Goal: Information Seeking & Learning: Check status

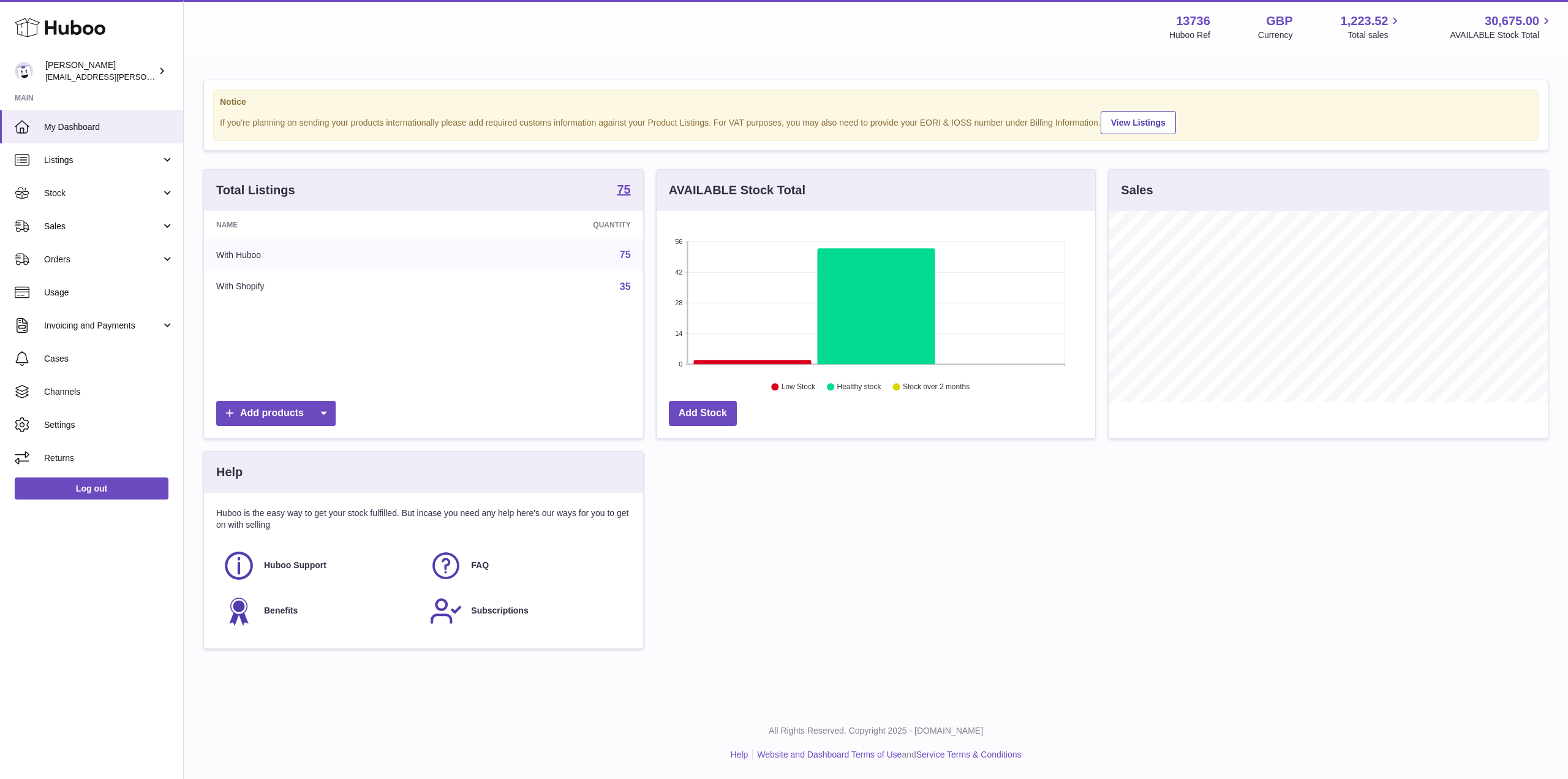
scroll to position [191, 438]
click at [89, 209] on link "Sales" at bounding box center [91, 226] width 183 height 33
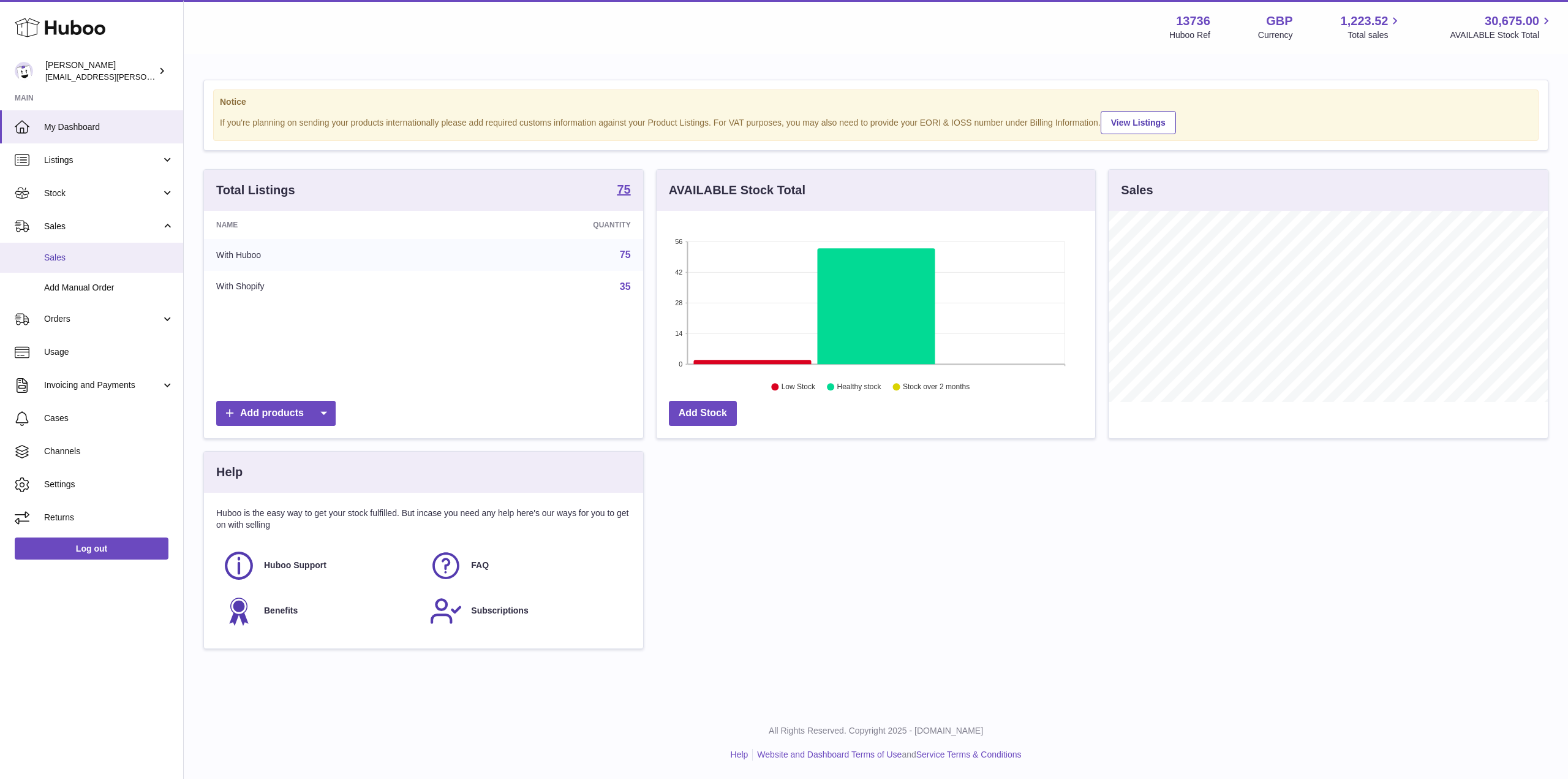
click at [81, 249] on link "Sales" at bounding box center [91, 257] width 183 height 30
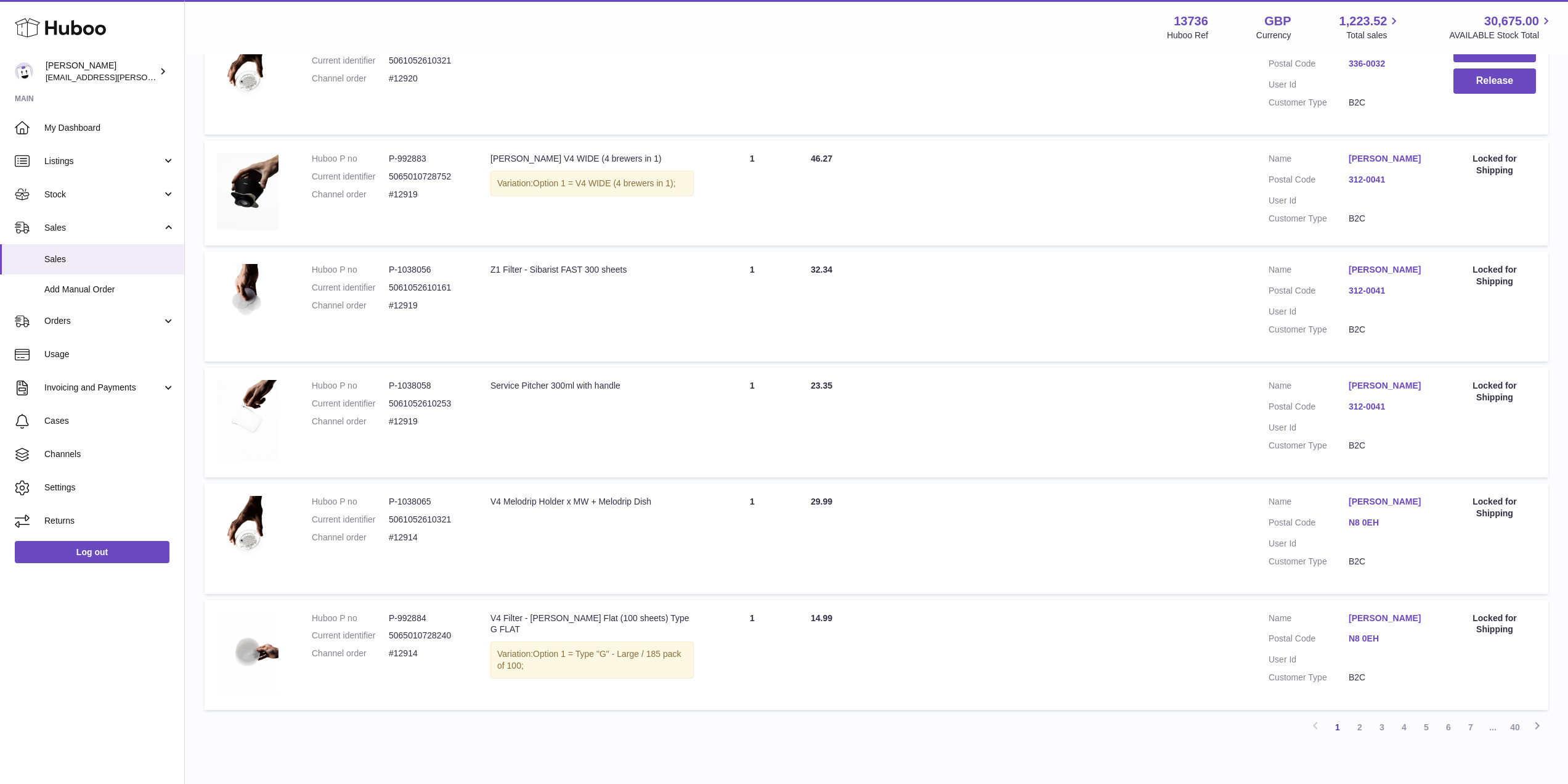
scroll to position [801, 0]
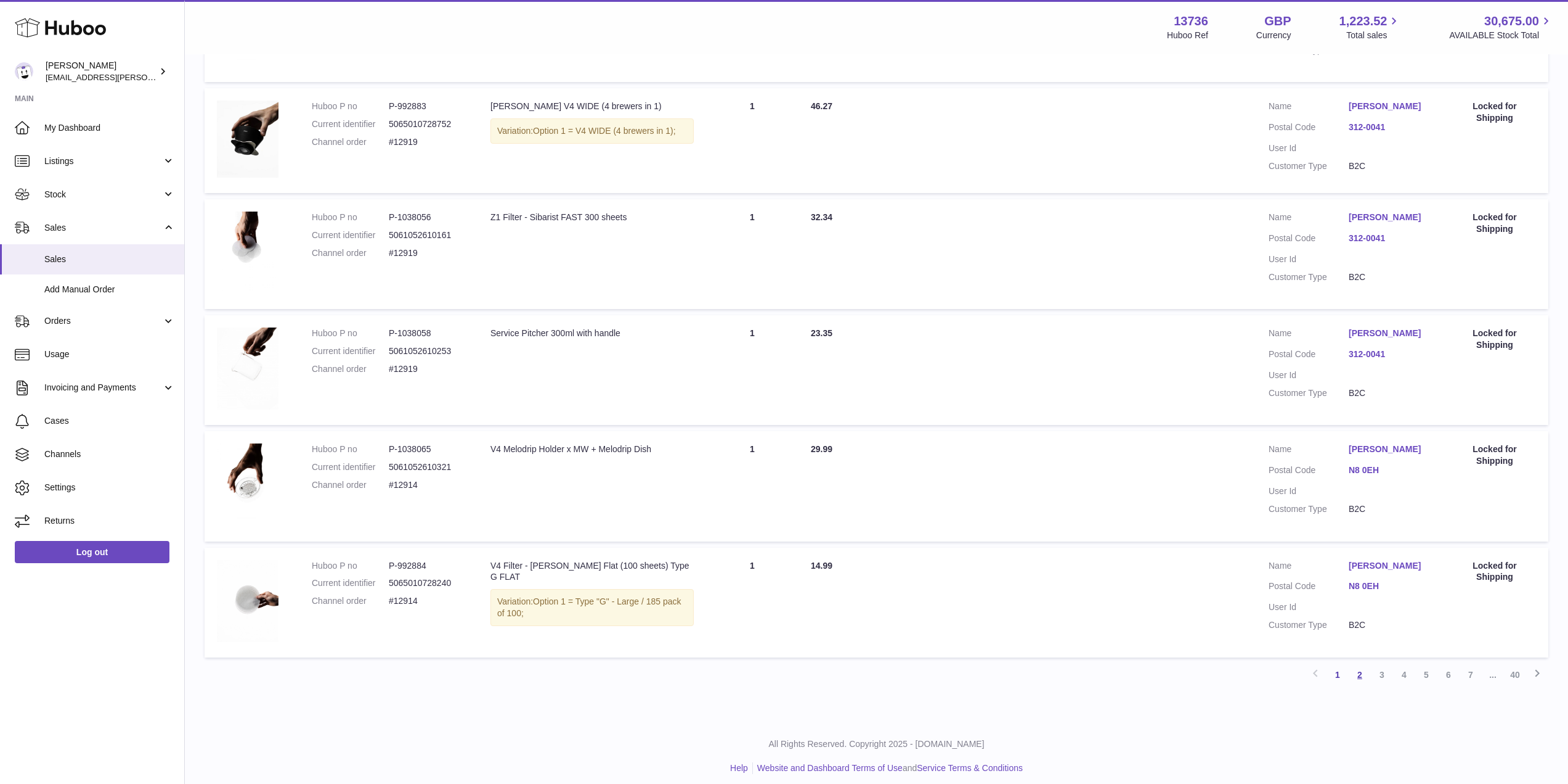
click at [1366, 679] on link "2" at bounding box center [1360, 674] width 22 height 22
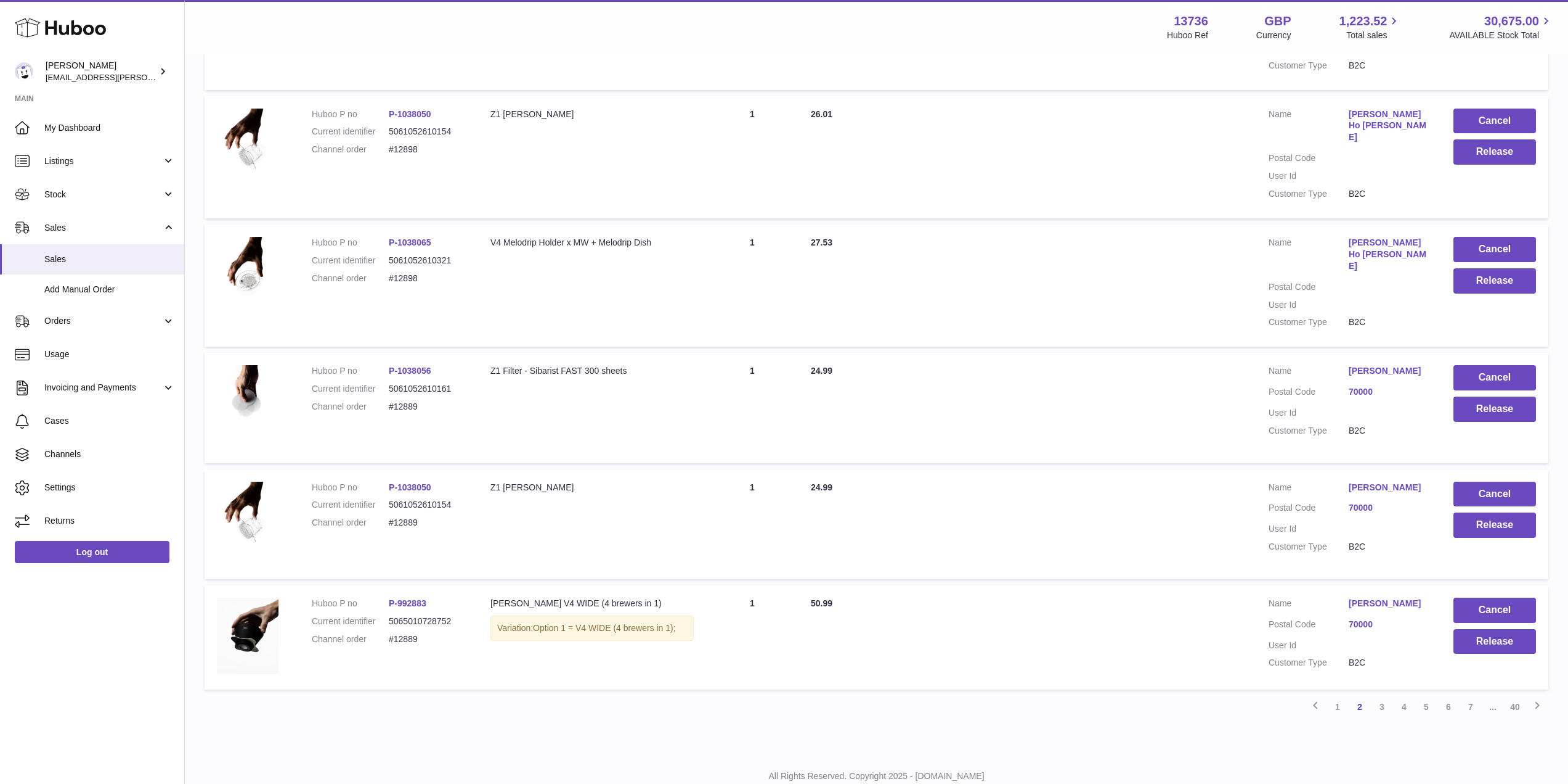
scroll to position [820, 0]
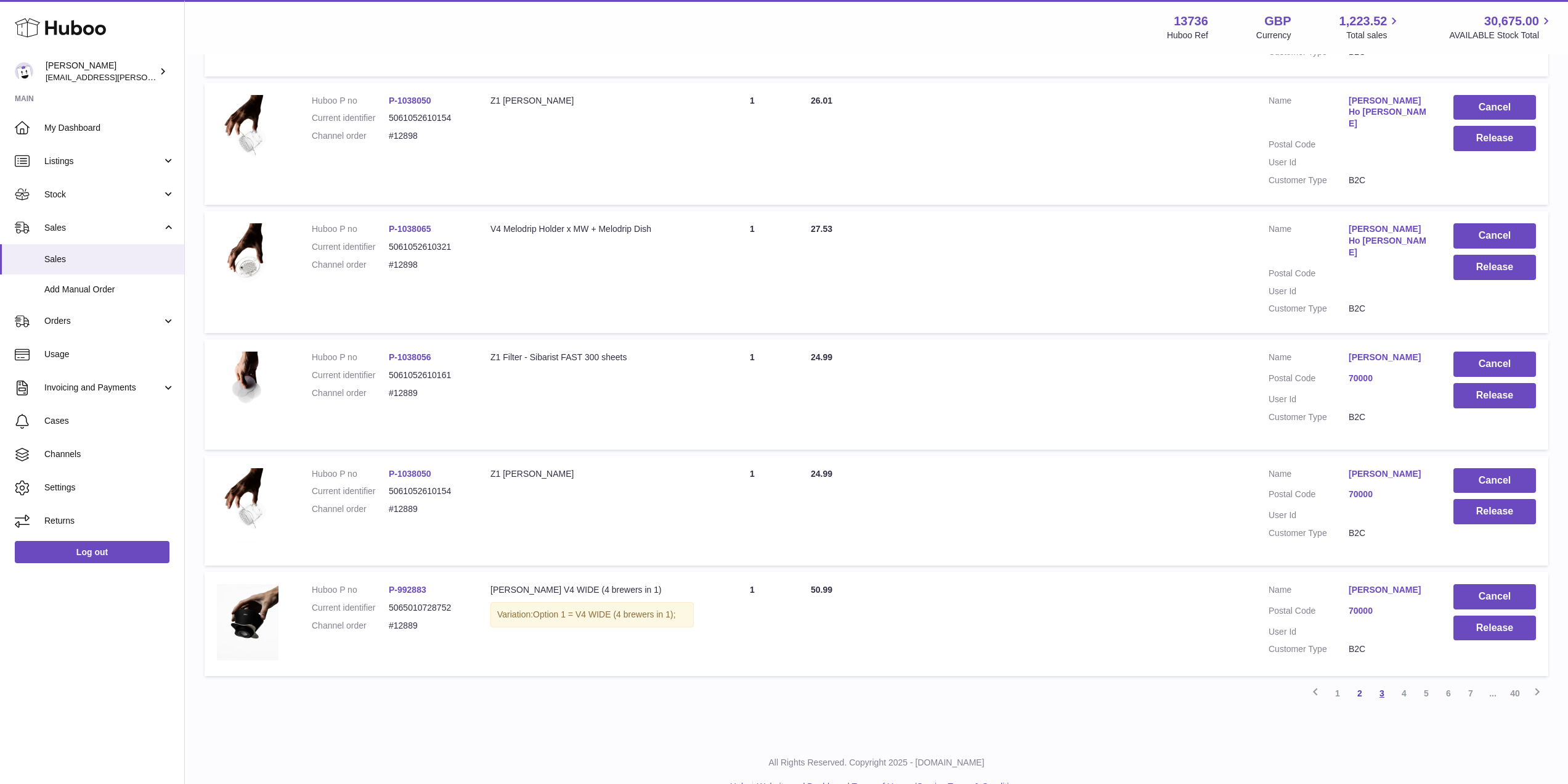
click at [1378, 681] on link "3" at bounding box center [1382, 692] width 22 height 22
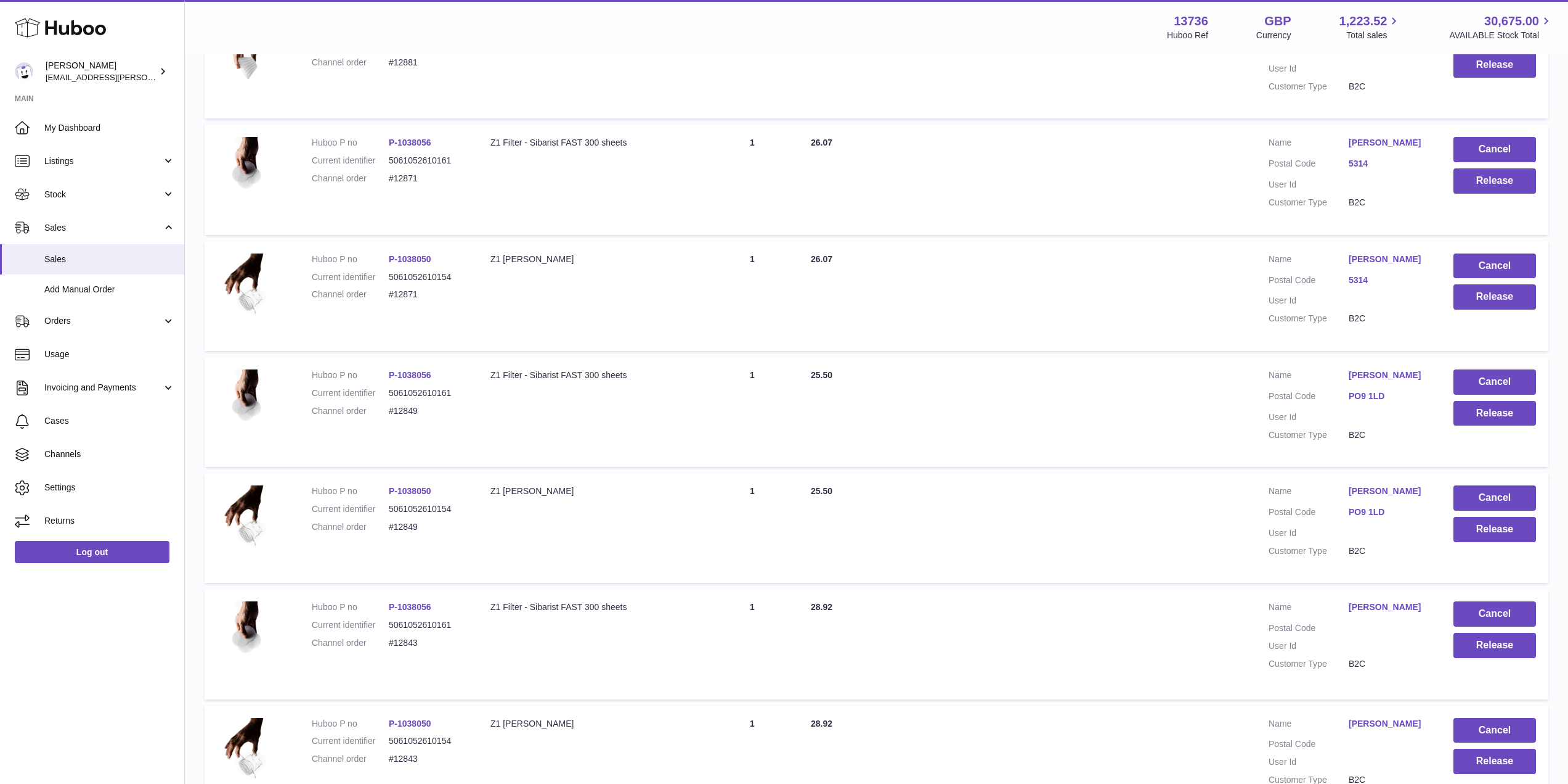
scroll to position [810, 0]
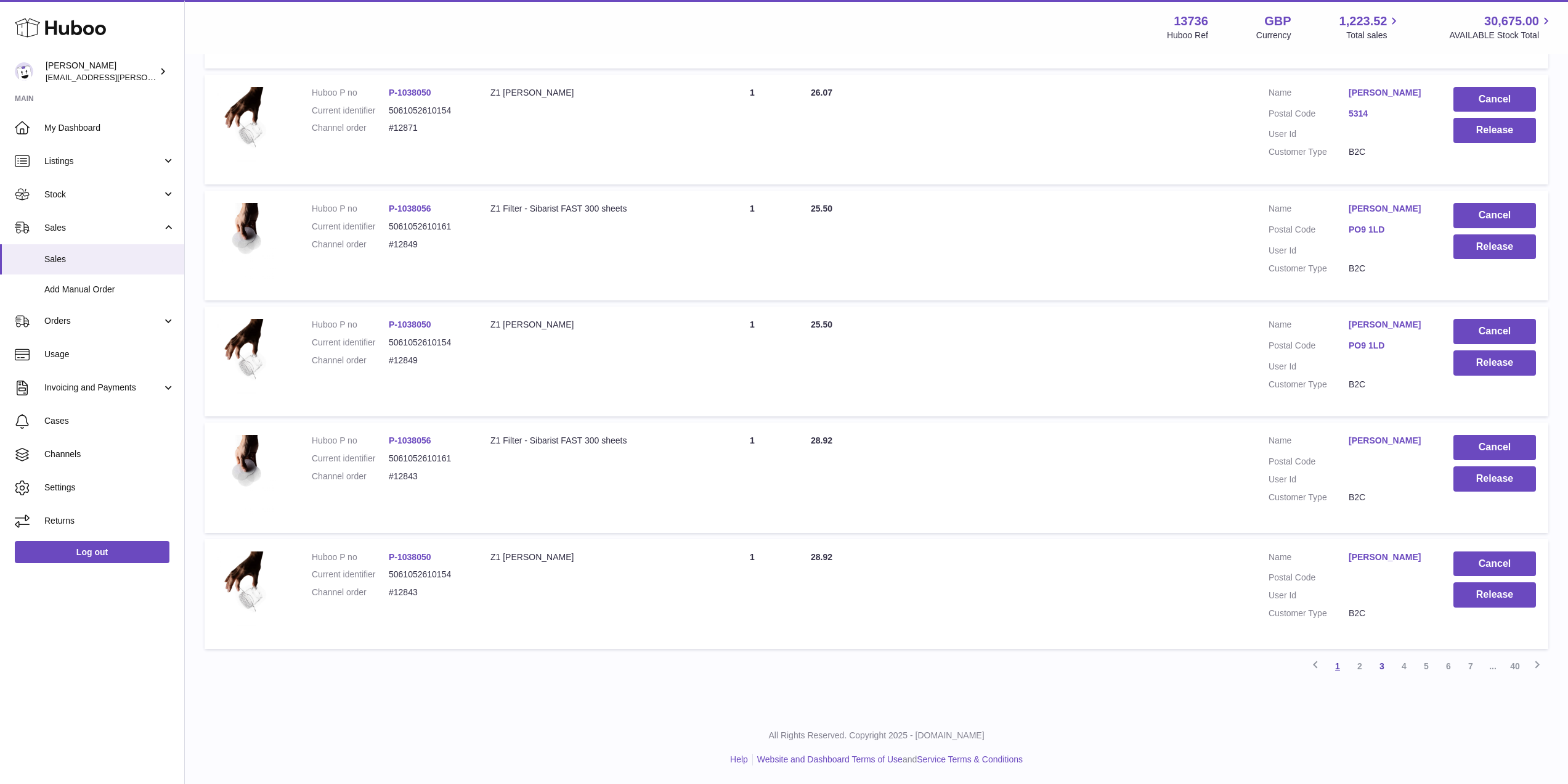
click at [1334, 668] on link "1" at bounding box center [1338, 665] width 22 height 22
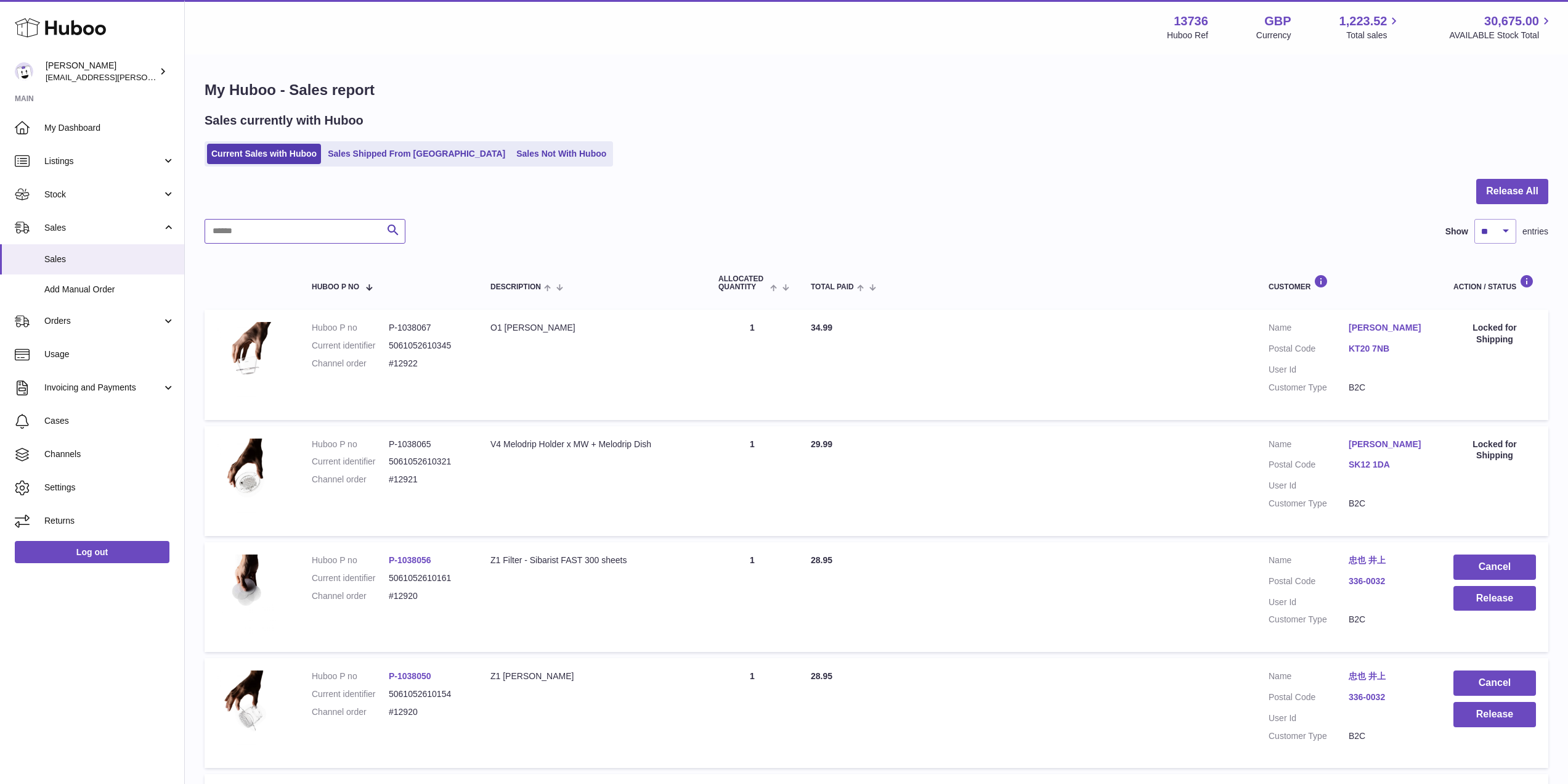
click at [344, 235] on input "text" at bounding box center [305, 231] width 201 height 25
type input "**********"
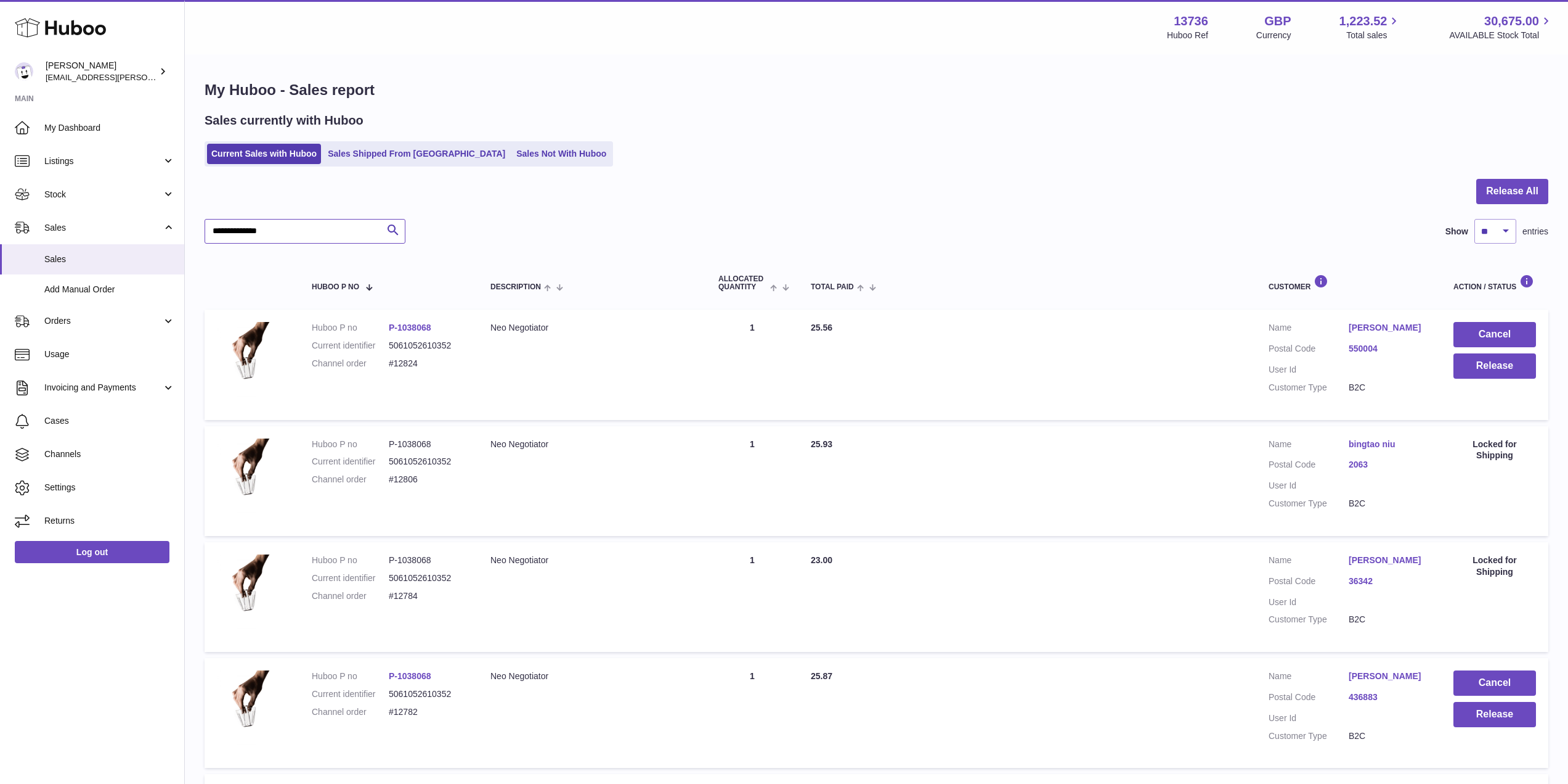
click at [300, 242] on input "**********" at bounding box center [305, 231] width 201 height 25
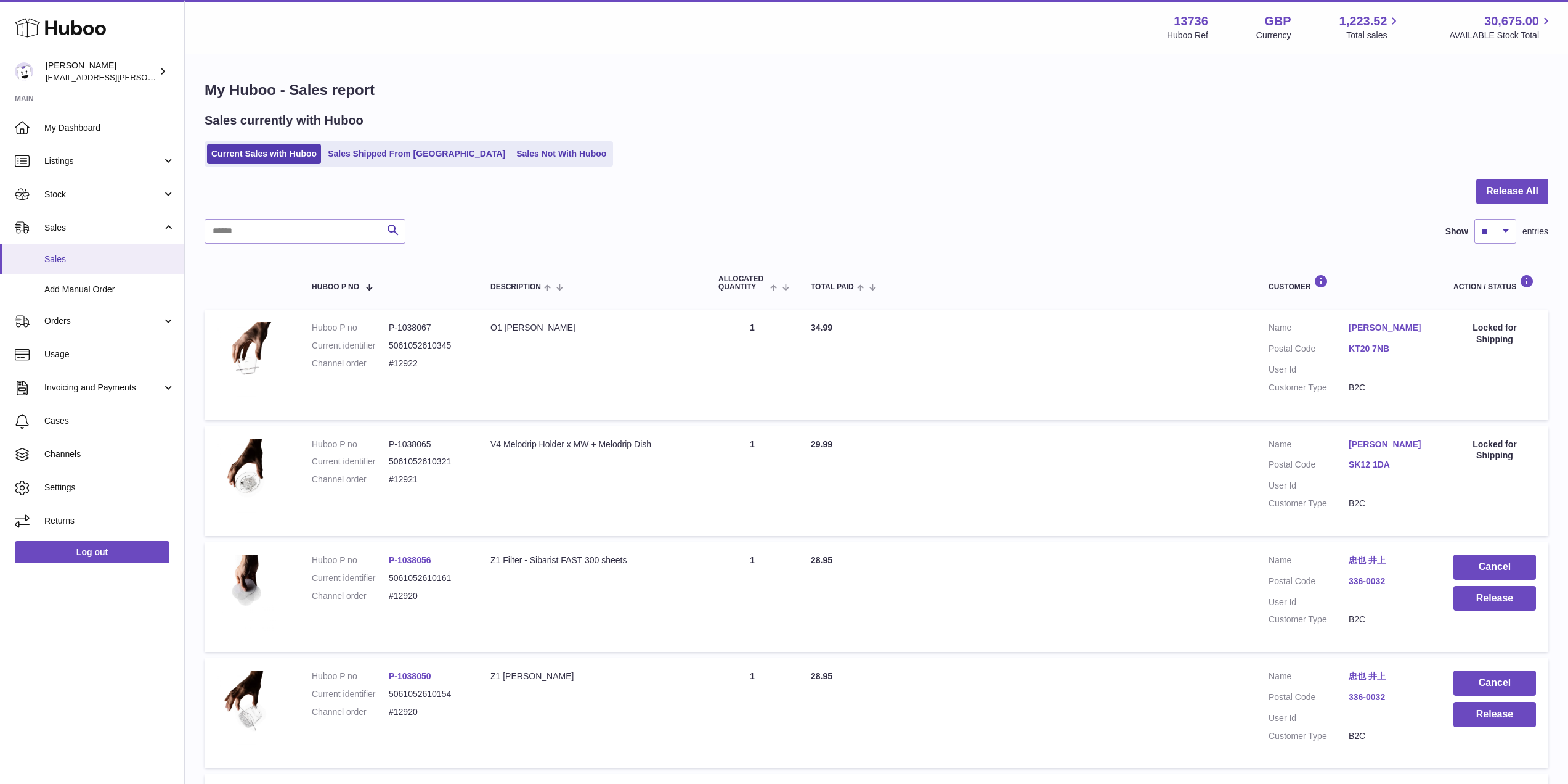
click at [70, 256] on span "Sales" at bounding box center [109, 259] width 130 height 11
